Goal: Transaction & Acquisition: Purchase product/service

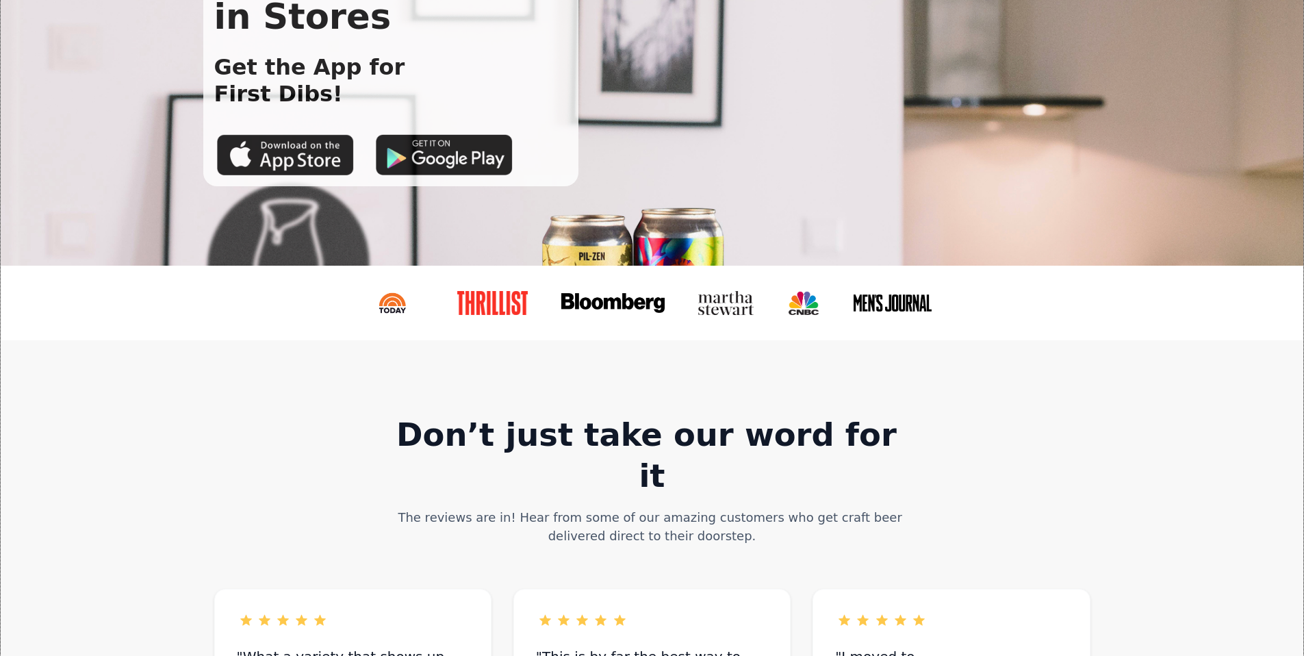
scroll to position [1193, 0]
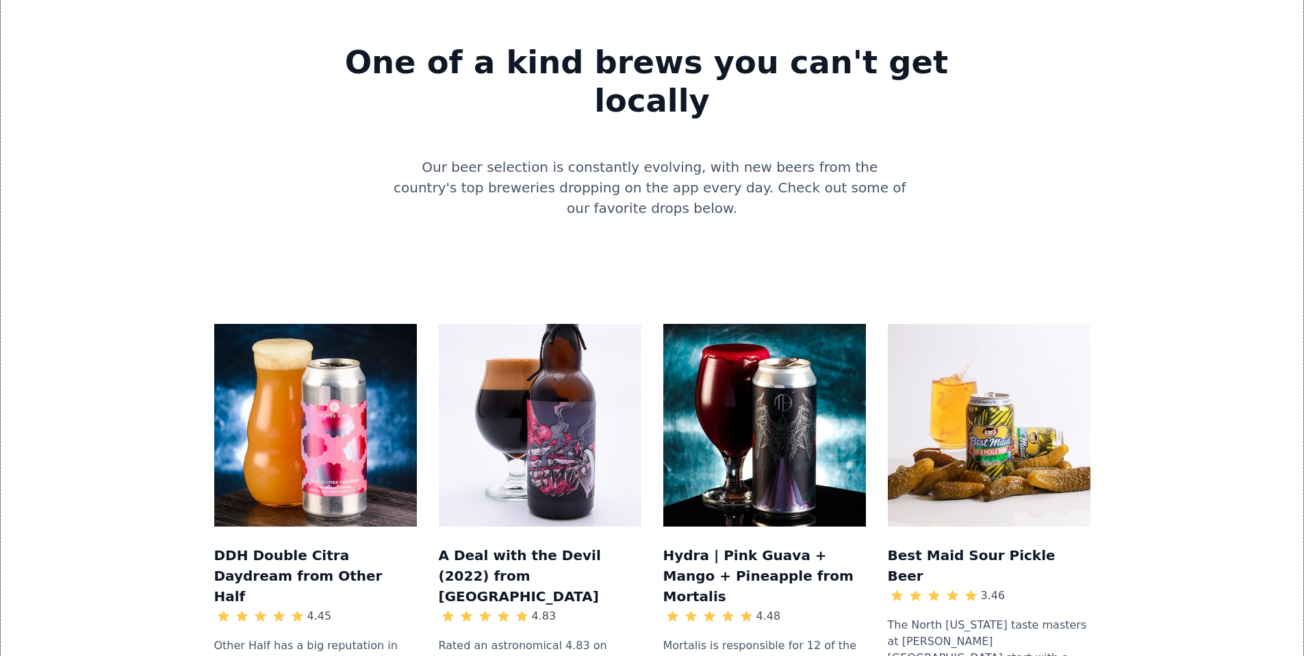
click at [581, 324] on img at bounding box center [540, 425] width 203 height 203
click at [550, 324] on img at bounding box center [540, 425] width 203 height 203
click at [568, 543] on h3 "A Deal with the Devil (2022) from [GEOGRAPHIC_DATA]" at bounding box center [540, 575] width 203 height 64
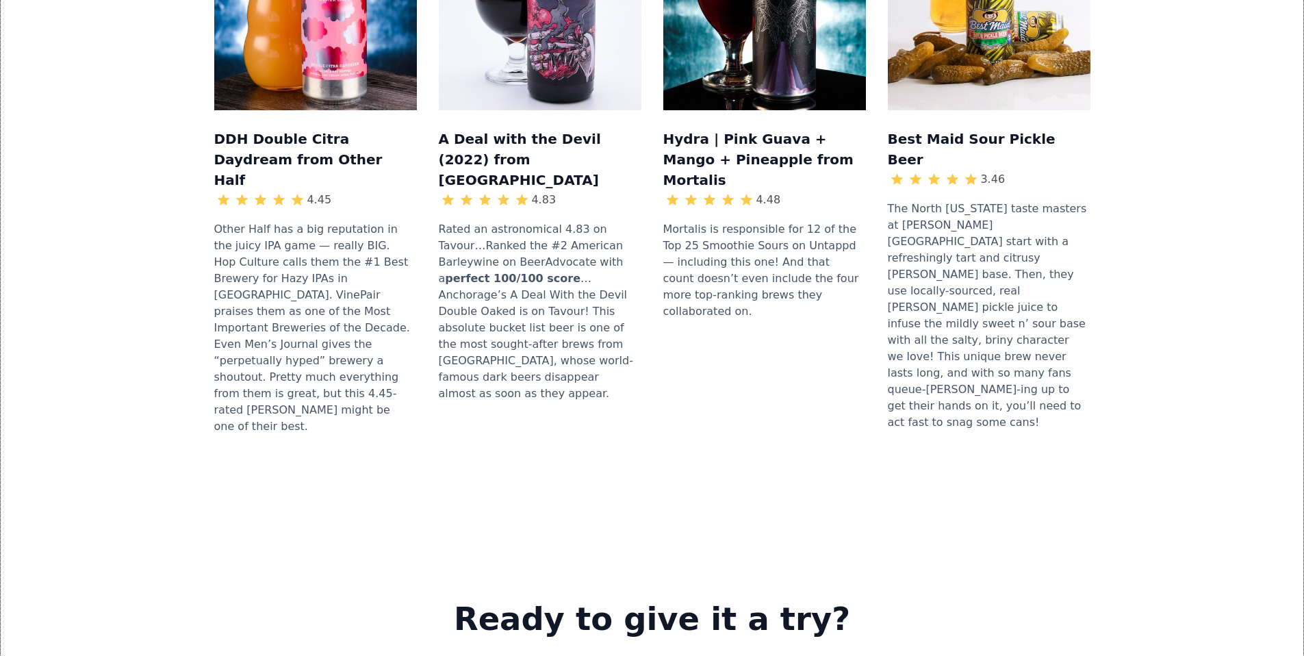
scroll to position [1406, 0]
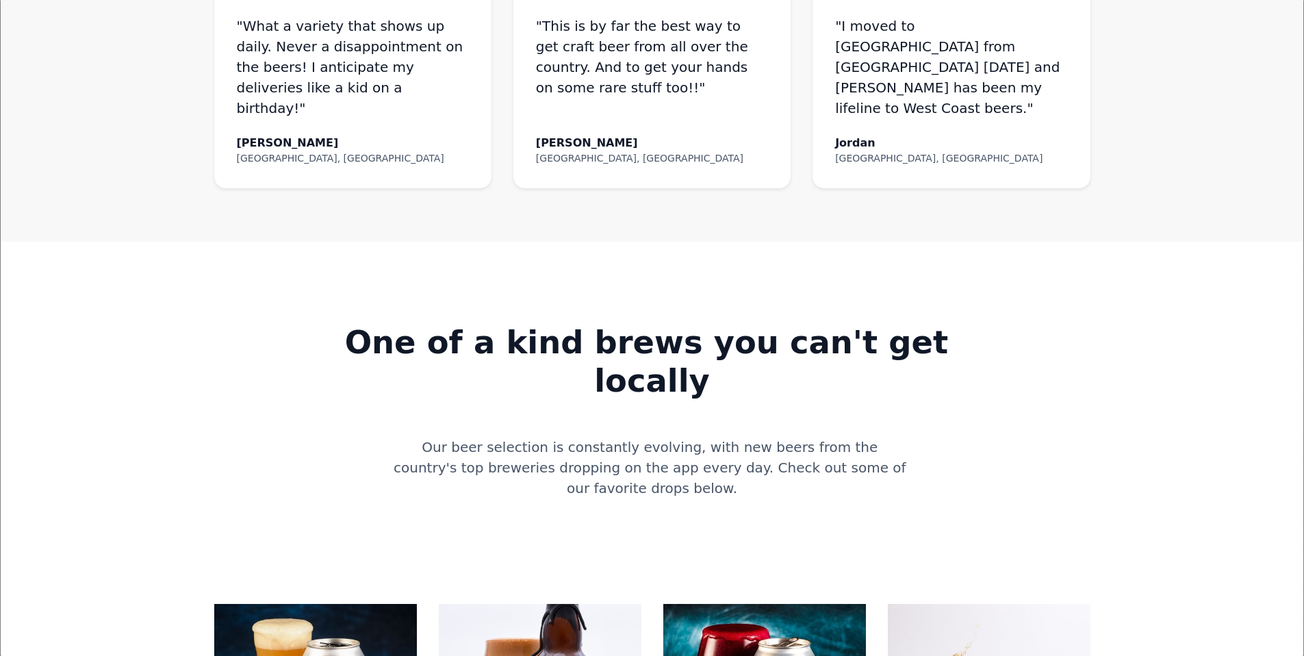
scroll to position [1354, 0]
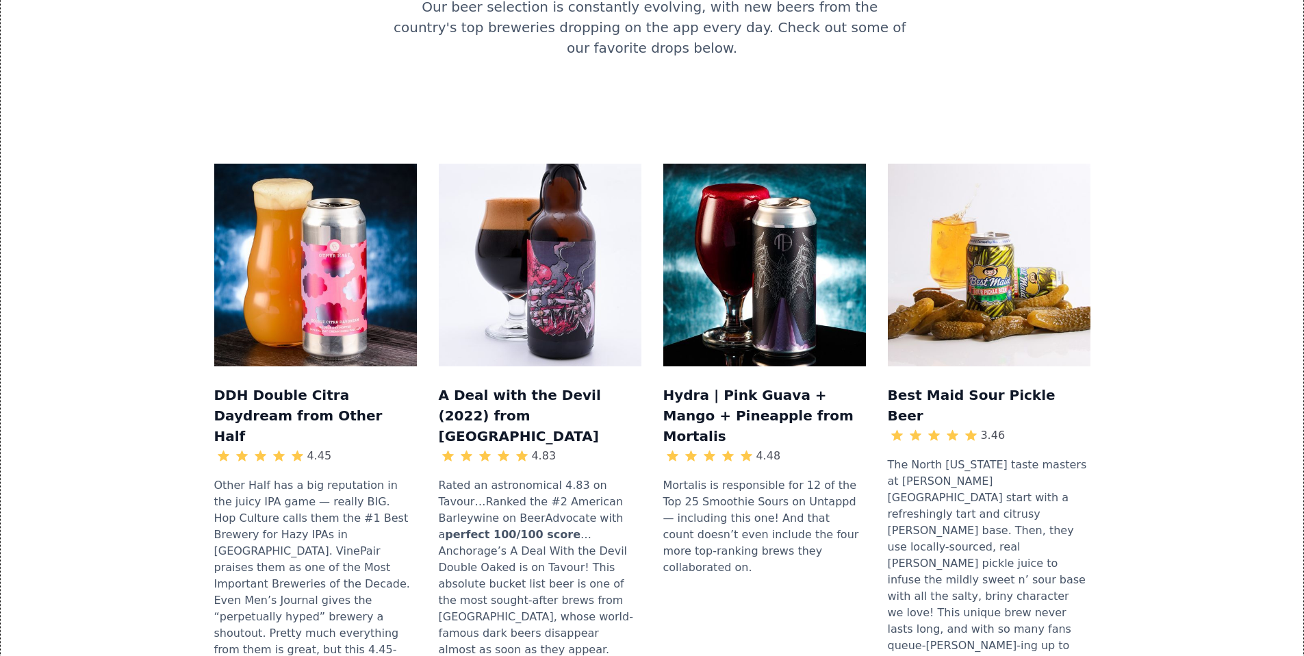
click at [593, 201] on img at bounding box center [540, 265] width 203 height 203
click at [888, 236] on img at bounding box center [989, 265] width 203 height 203
